Goal: Information Seeking & Learning: Learn about a topic

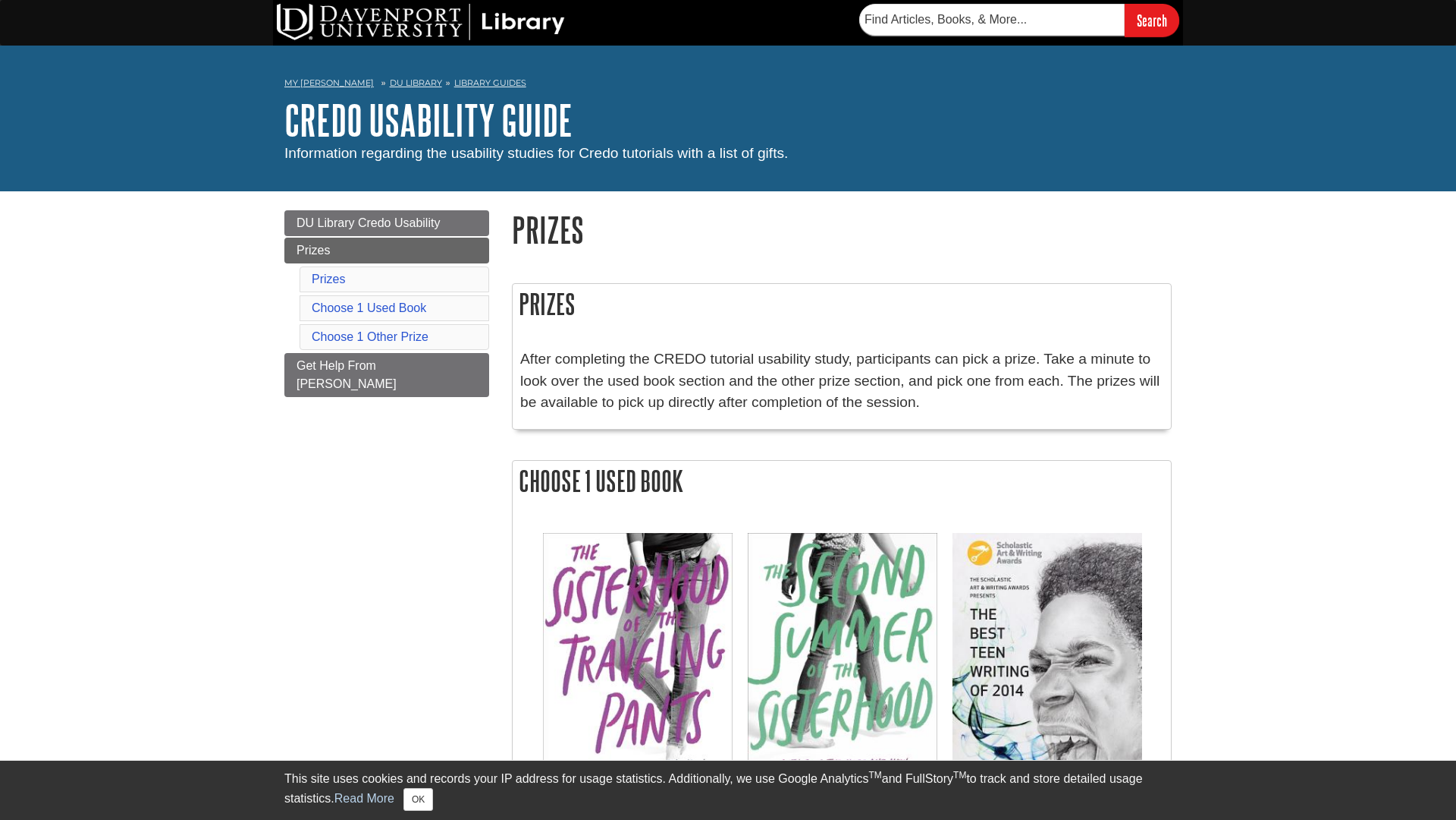
scroll to position [181, 658]
